Goal: Information Seeking & Learning: Find specific fact

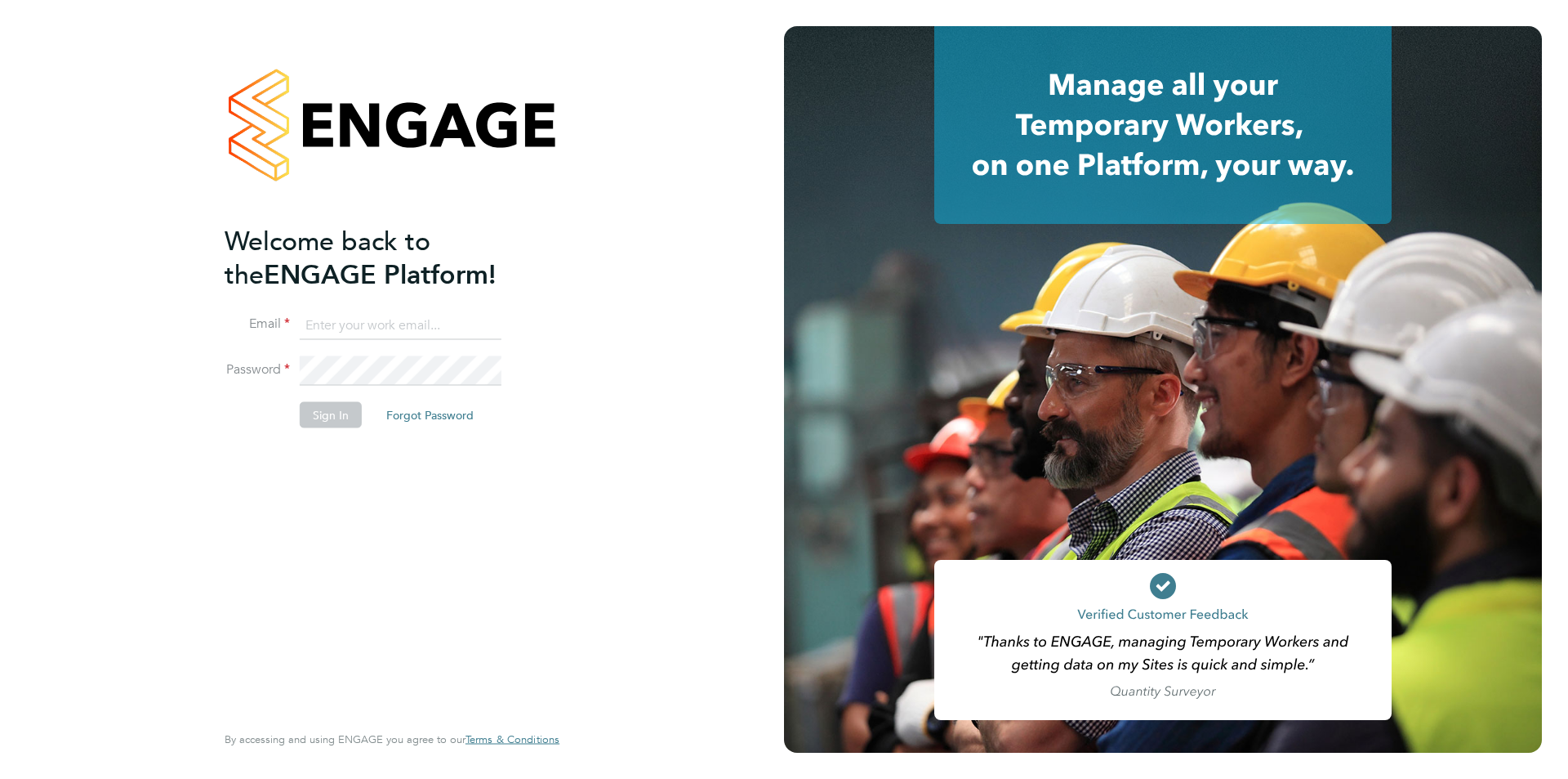
type input "montysymons@jambo.co"
click at [336, 405] on button "Sign In" at bounding box center [330, 415] width 62 height 26
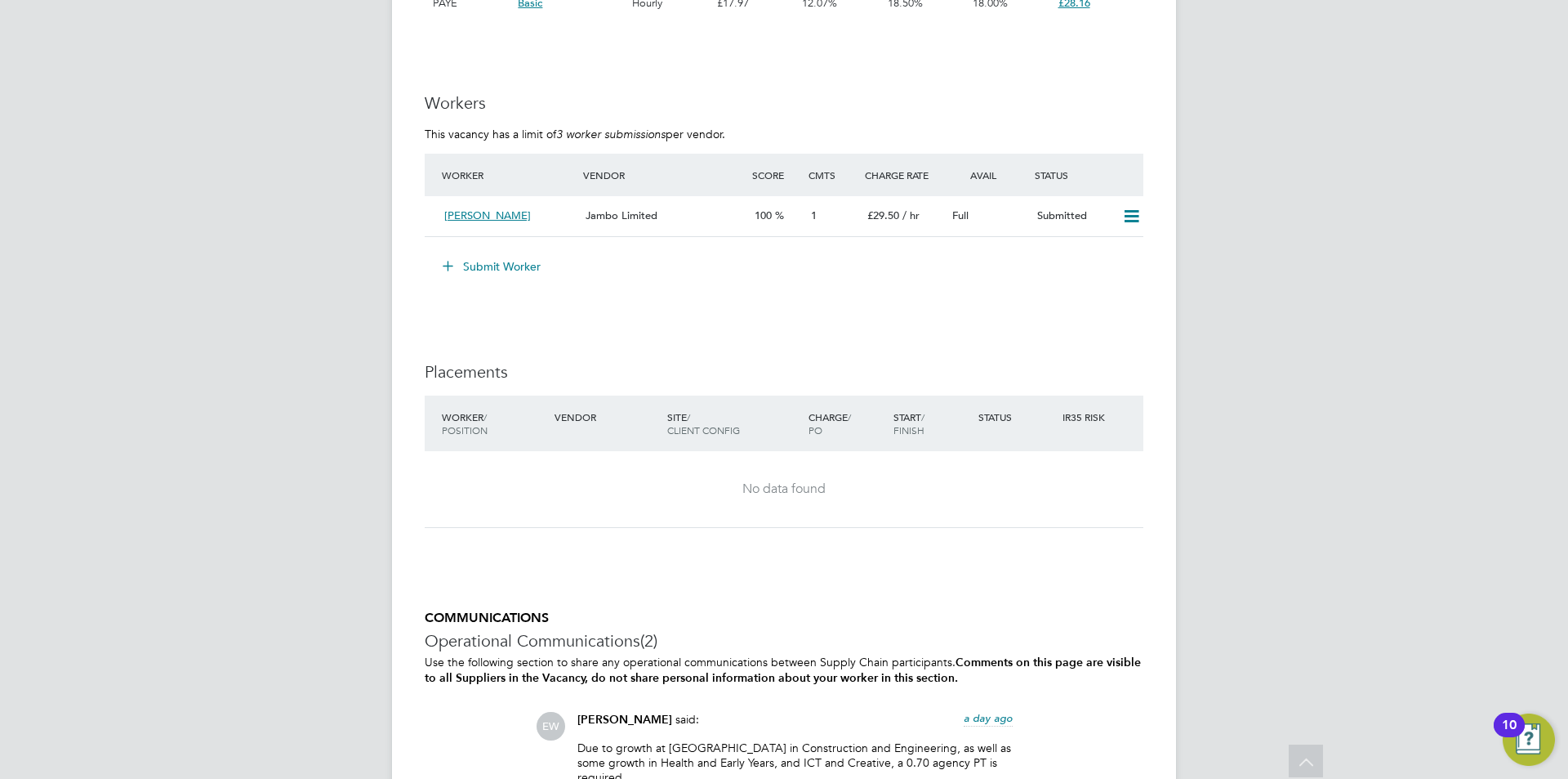
scroll to position [3350, 0]
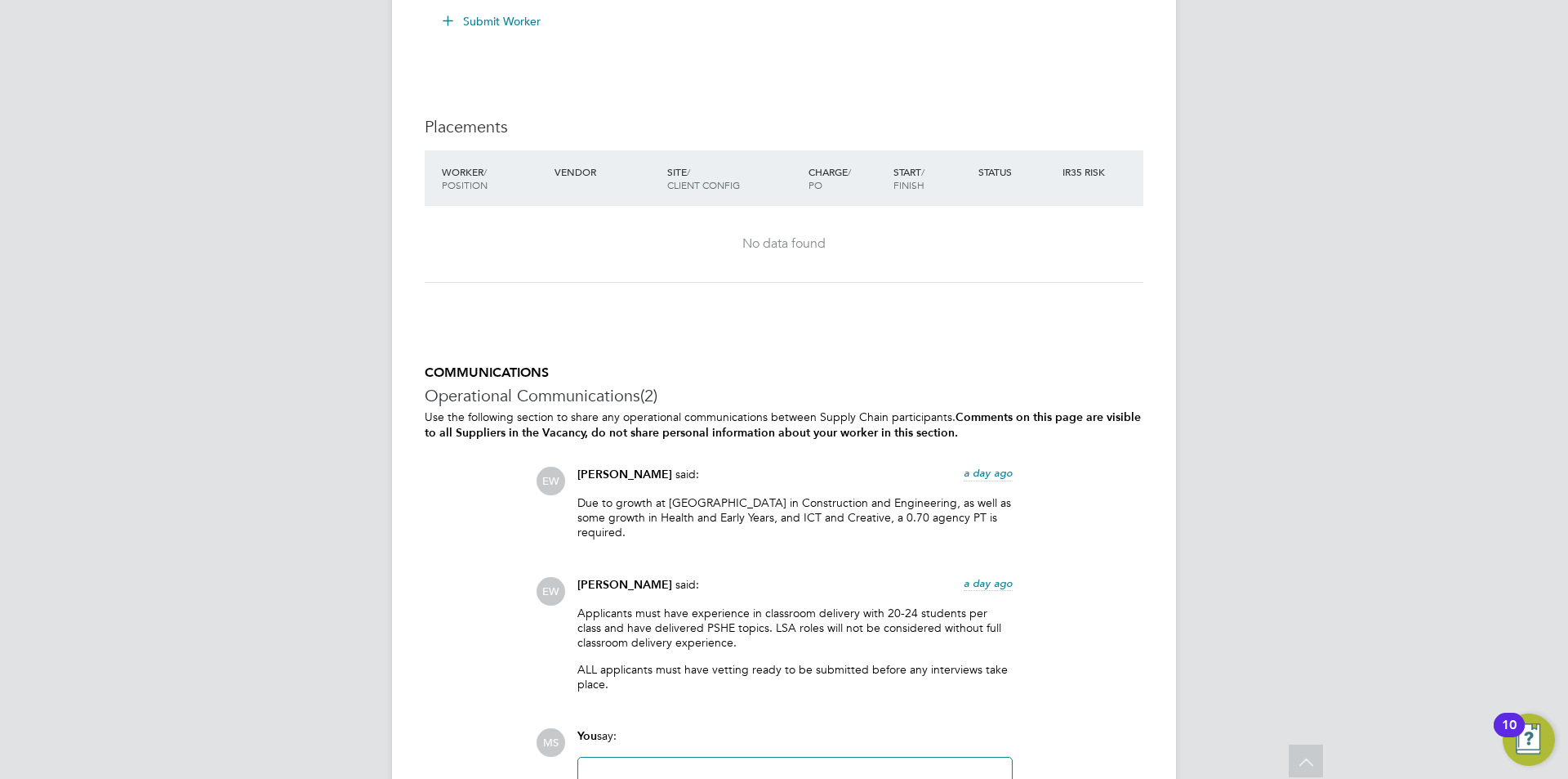
click at [700, 499] on p "Due to growth at [GEOGRAPHIC_DATA] in Construction and Engineering, as well as …" at bounding box center [794, 517] width 435 height 45
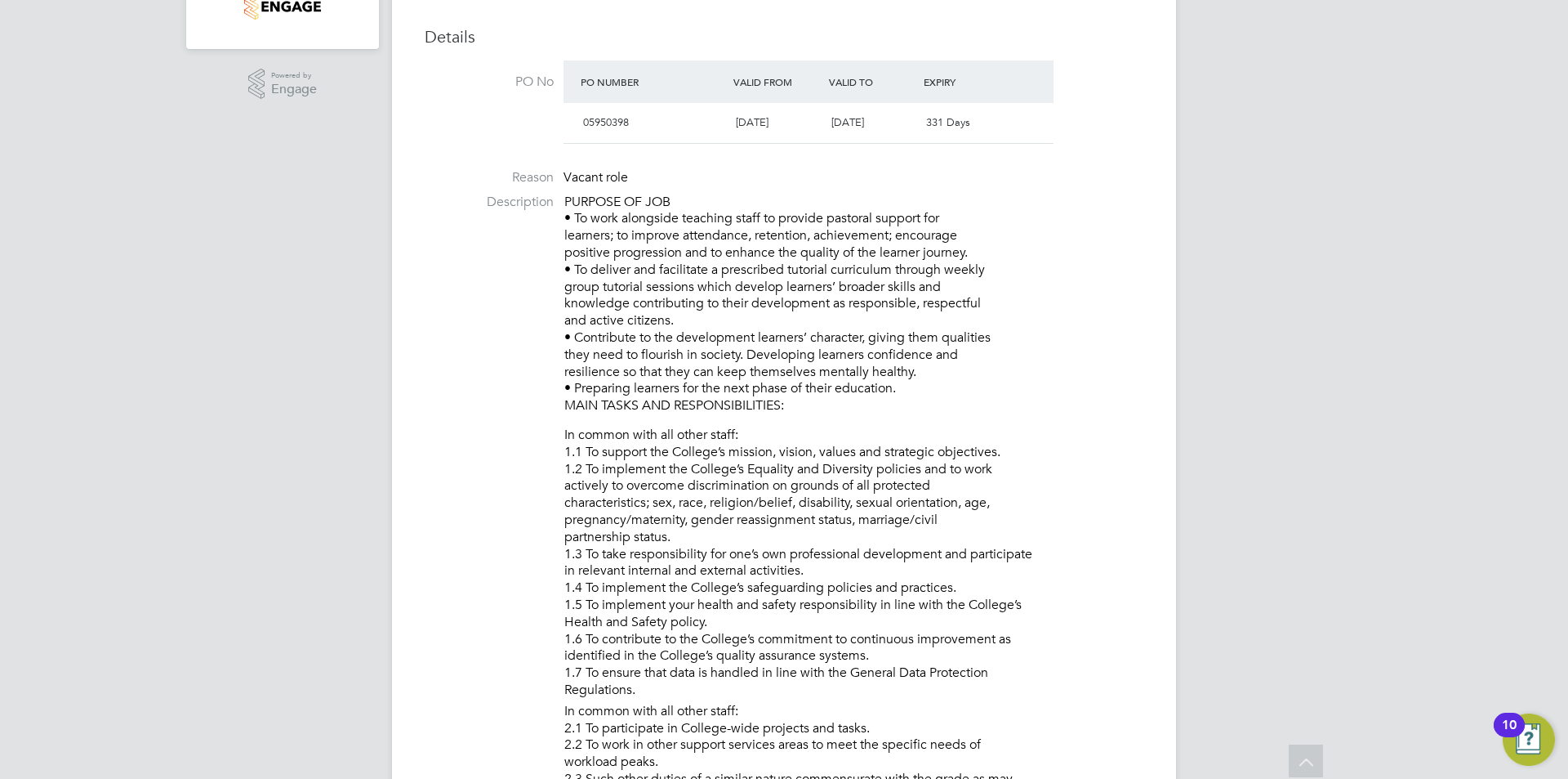
scroll to position [0, 0]
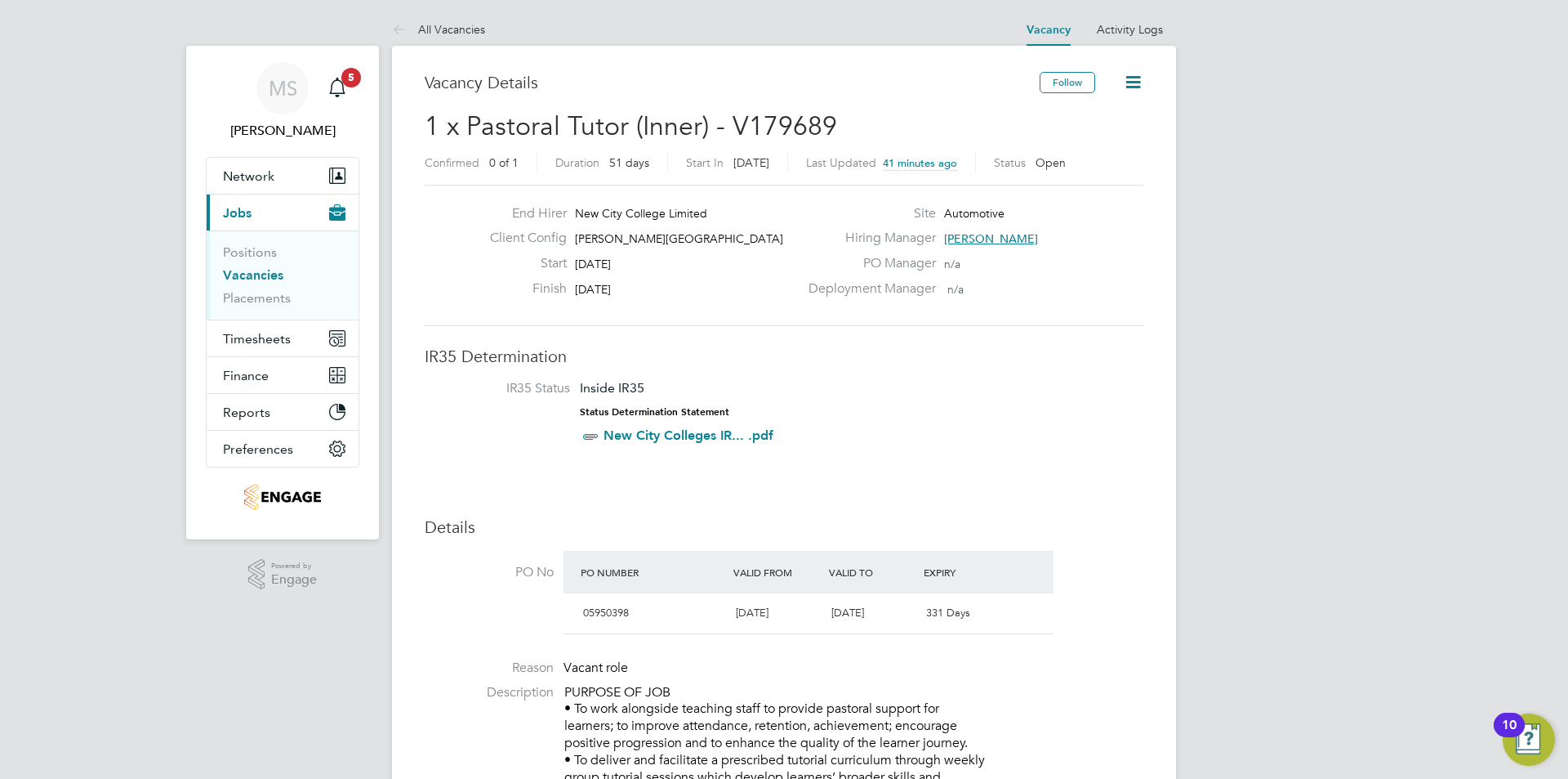
click at [635, 233] on span "[PERSON_NAME][GEOGRAPHIC_DATA]" at bounding box center [680, 238] width 209 height 15
copy div "[PERSON_NAME][GEOGRAPHIC_DATA] Start"
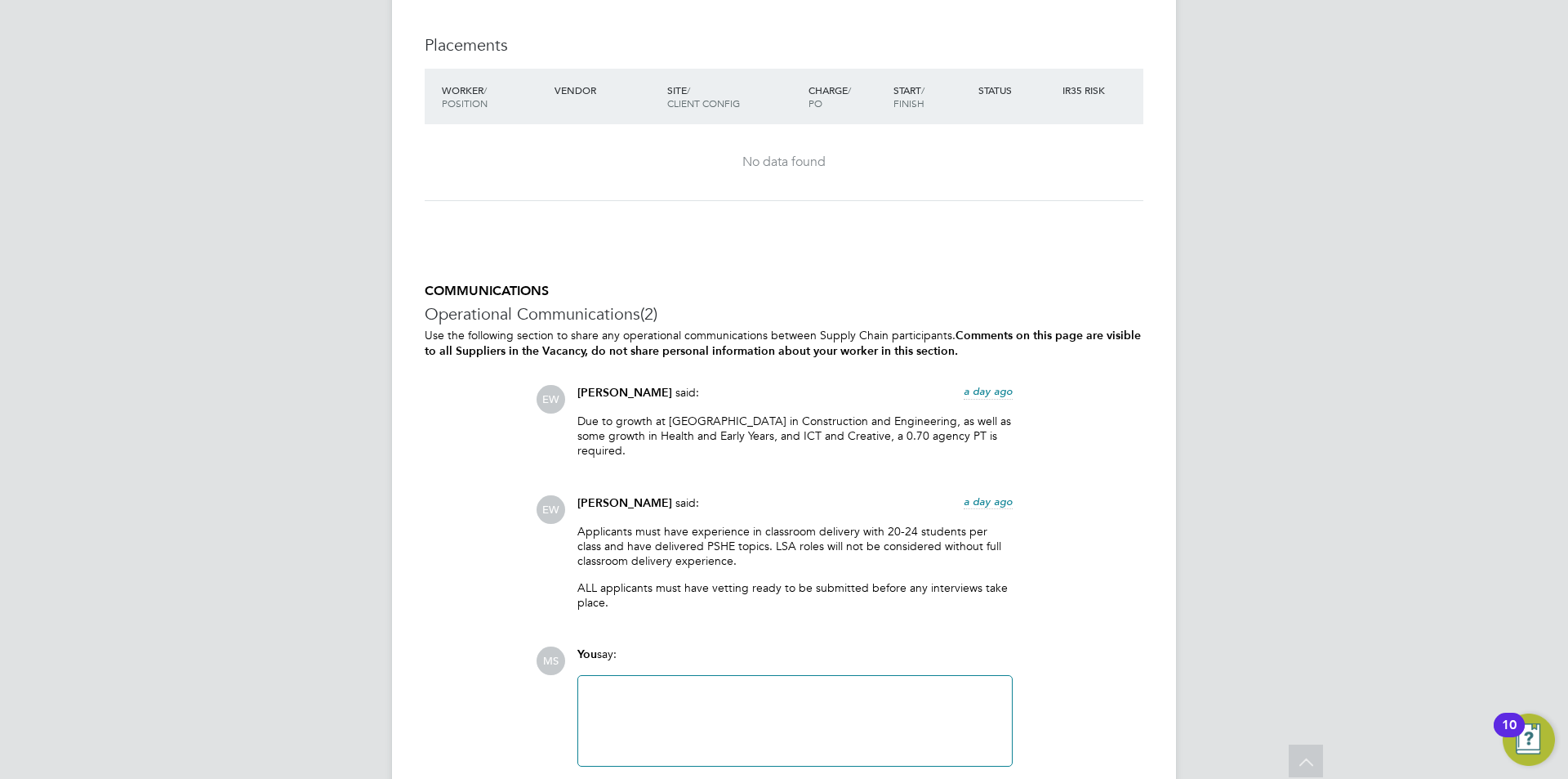
scroll to position [3525, 0]
